Goal: Task Accomplishment & Management: Manage account settings

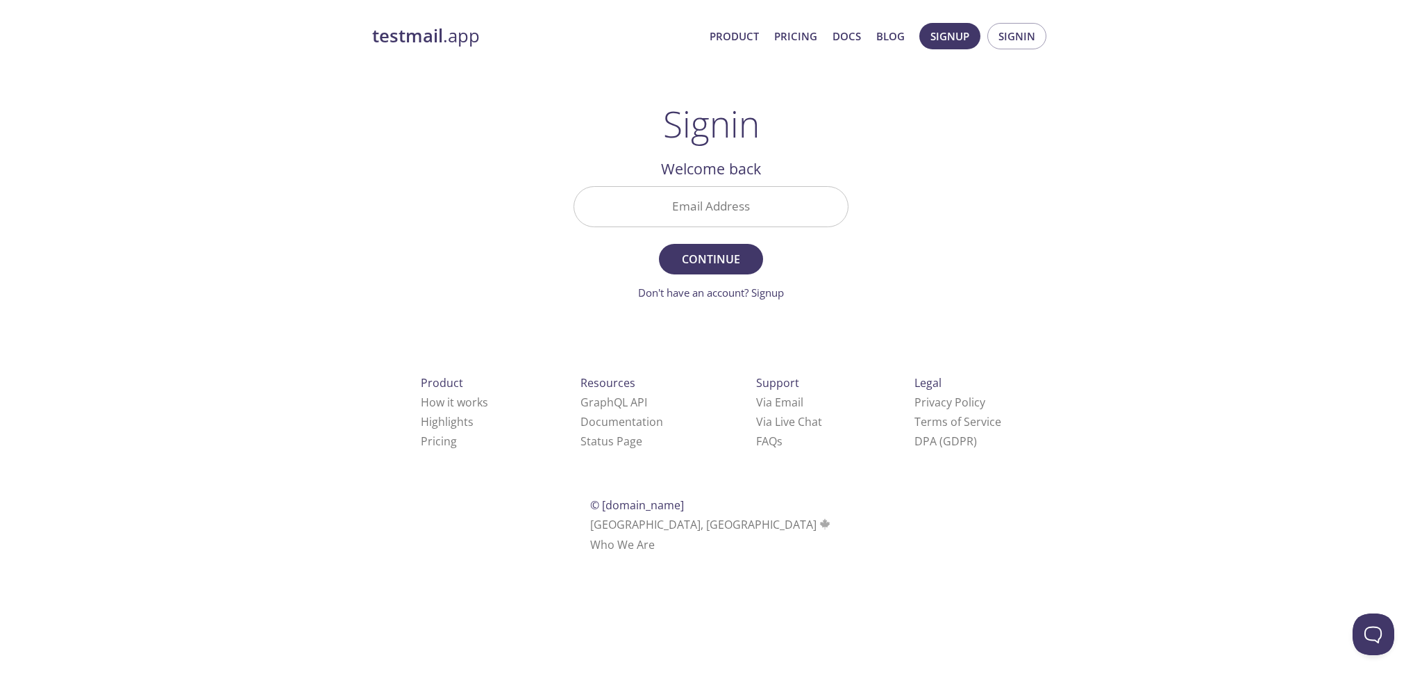
click at [754, 204] on input "Email Address" at bounding box center [711, 207] width 274 height 40
type input "[EMAIL_ADDRESS][DOMAIN_NAME]"
click at [736, 249] on span "Continue" at bounding box center [711, 258] width 74 height 19
click at [756, 217] on input "Signin Security Code" at bounding box center [711, 207] width 274 height 40
paste input "RAG85CT"
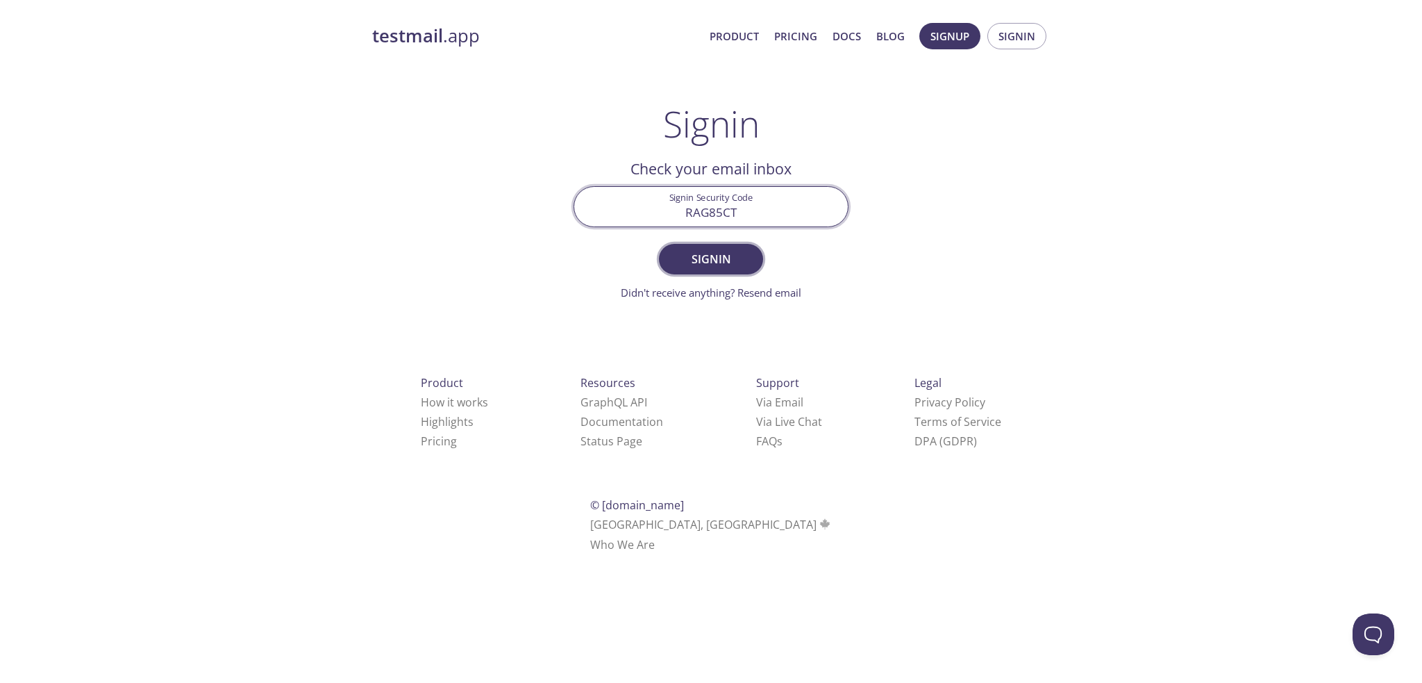
type input "RAG85CT"
click at [723, 260] on span "Signin" at bounding box center [711, 258] width 74 height 19
